Goal: Information Seeking & Learning: Learn about a topic

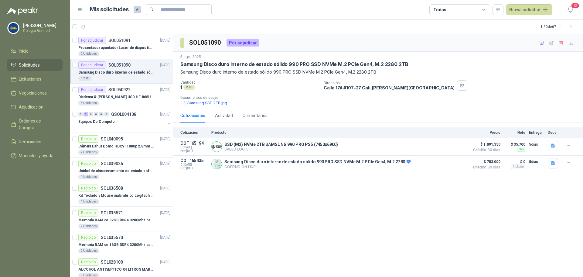
click at [37, 63] on span "Solicitudes" at bounding box center [29, 65] width 21 height 7
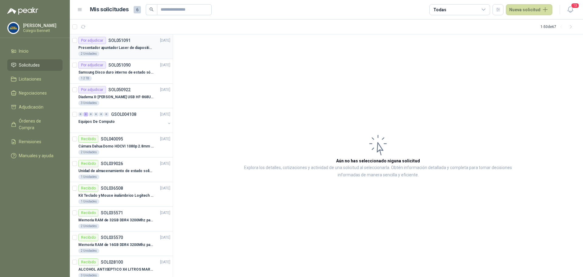
click at [138, 48] on p "Presentador apuntador Laser de diapositivas Wireless USB 2.4 ghz Marca Technoqu…" at bounding box center [116, 48] width 76 height 6
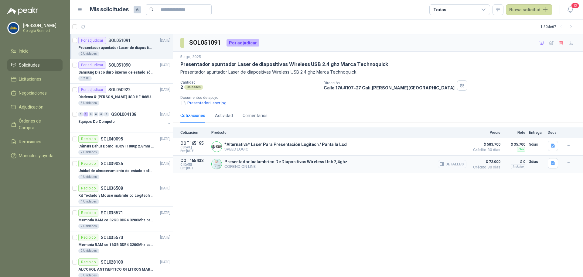
click at [450, 165] on button "Detalles" at bounding box center [452, 164] width 29 height 8
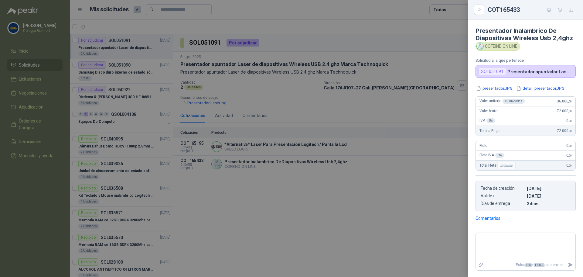
click at [309, 12] on div at bounding box center [291, 138] width 583 height 277
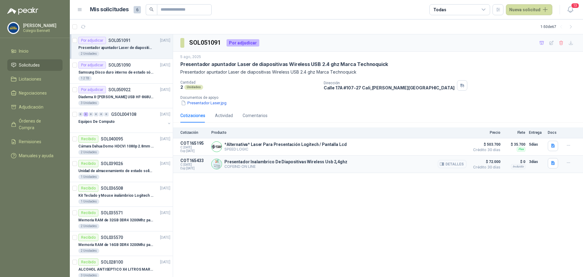
click at [455, 163] on button "Detalles" at bounding box center [452, 164] width 29 height 8
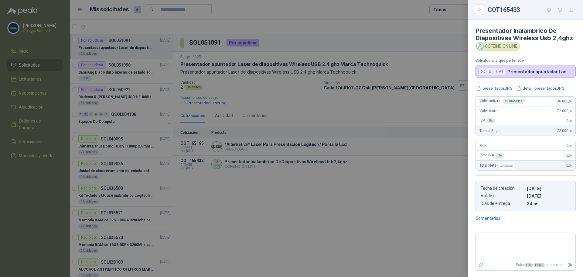
click at [347, 201] on div at bounding box center [291, 138] width 583 height 277
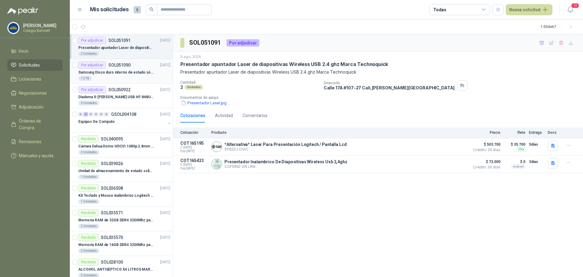
click at [119, 70] on p "Samsung Disco duro interno de estado sólido 990 PRO SSD NVMe M.2 PCIe Gen4, M.2…" at bounding box center [116, 73] width 76 height 6
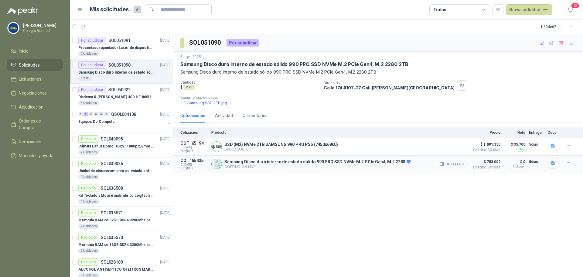
click at [456, 165] on button "Detalles" at bounding box center [452, 164] width 29 height 8
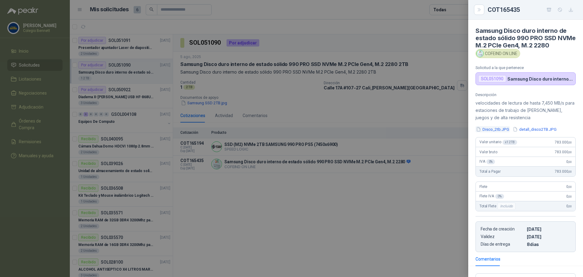
click at [503, 130] on button "Disco_2tb.JPG" at bounding box center [492, 129] width 34 height 6
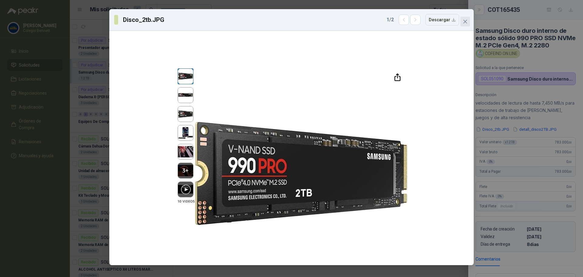
click at [467, 22] on icon "close" at bounding box center [465, 21] width 5 height 5
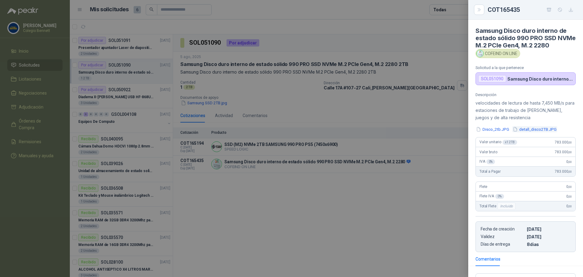
click at [544, 130] on button "detall_disco2TB.JPG" at bounding box center [534, 129] width 45 height 6
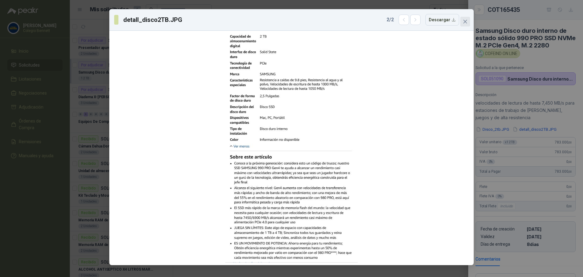
click at [466, 24] on button "Close" at bounding box center [465, 22] width 10 height 10
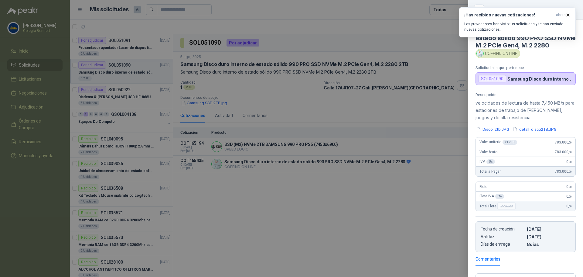
click at [33, 59] on div at bounding box center [291, 138] width 583 height 277
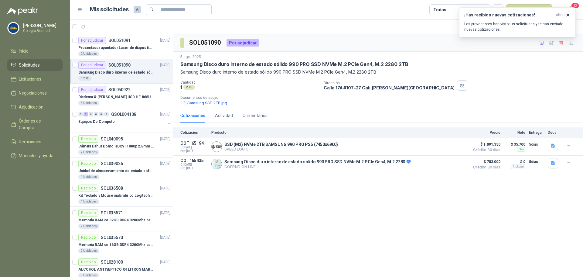
click at [29, 64] on span "Solicitudes" at bounding box center [29, 65] width 21 height 7
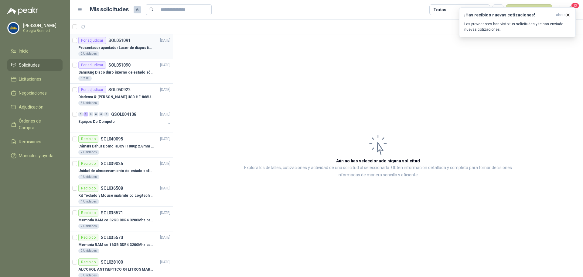
click at [134, 43] on div "Por adjudicar SOL051091 [DATE]" at bounding box center [124, 40] width 92 height 7
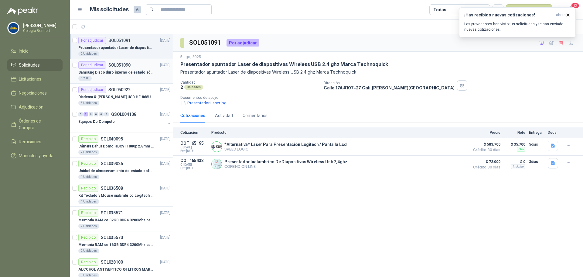
click at [123, 67] on div "Por adjudicar SOL051090" at bounding box center [104, 64] width 52 height 7
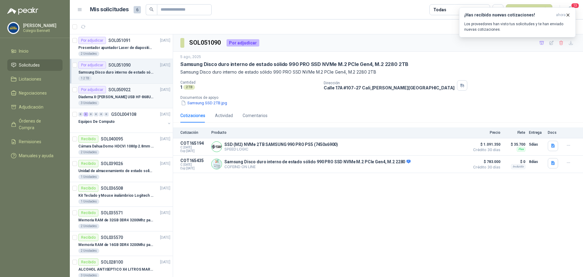
click at [119, 96] on p "Diadema X-[PERSON_NAME] USB HF-868U USB con micrófono" at bounding box center [116, 97] width 76 height 6
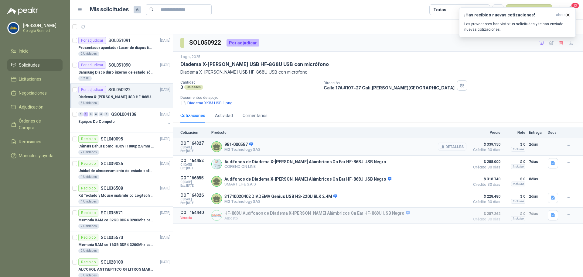
click at [456, 145] on button "Detalles" at bounding box center [452, 146] width 29 height 8
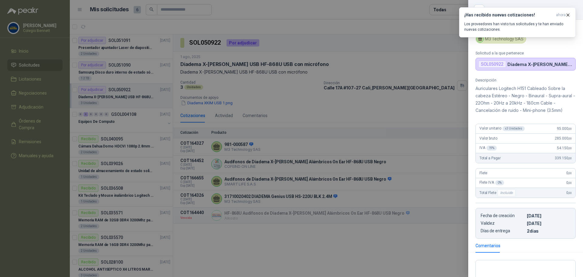
click at [328, 118] on div at bounding box center [291, 138] width 583 height 277
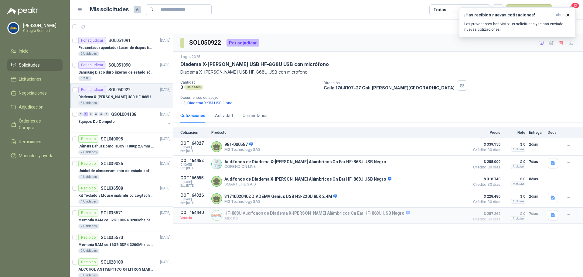
click at [323, 244] on div "SOL050922 Por adjudicar 1 ago, 2025 Diadema X-[PERSON_NAME] USB HF-868U USB con…" at bounding box center [378, 155] width 410 height 243
